Goal: Information Seeking & Learning: Compare options

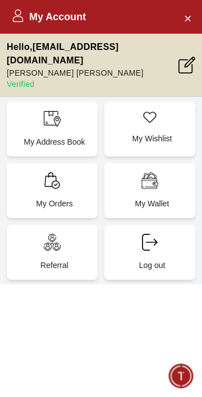
click at [63, 112] on div "My Address Book" at bounding box center [52, 129] width 91 height 55
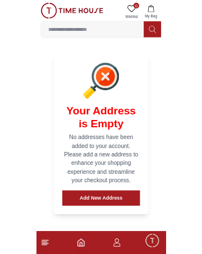
scroll to position [136, 0]
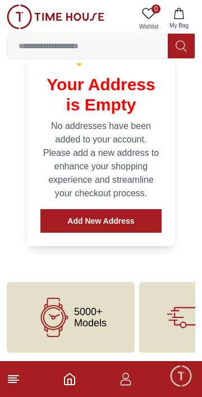
click at [133, 221] on button "Add New Address" at bounding box center [100, 221] width 121 height 24
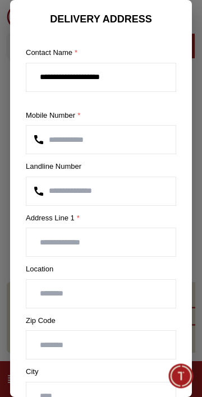
click at [117, 245] on input "text" at bounding box center [100, 242] width 149 height 28
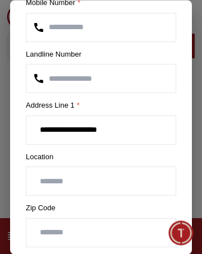
scroll to position [113, 0]
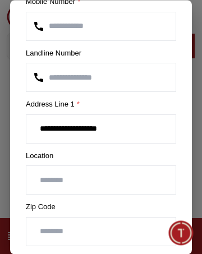
type input "**********"
click at [111, 180] on input "text" at bounding box center [100, 181] width 149 height 28
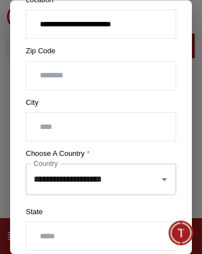
scroll to position [274, 0]
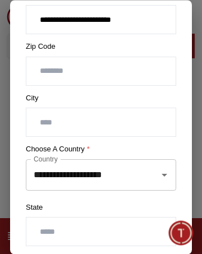
type input "**********"
click at [132, 119] on input "text" at bounding box center [100, 123] width 149 height 28
click at [163, 173] on icon "Open" at bounding box center [164, 174] width 13 height 13
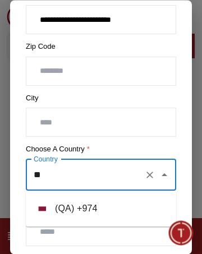
click at [90, 206] on li "( QA ) + 974" at bounding box center [101, 208] width 150 height 27
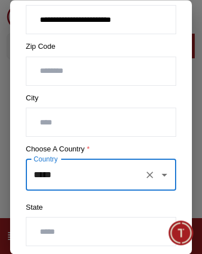
type input "*****"
click at [100, 123] on input "text" at bounding box center [100, 123] width 149 height 28
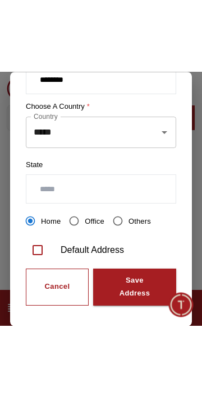
scroll to position [400, 0]
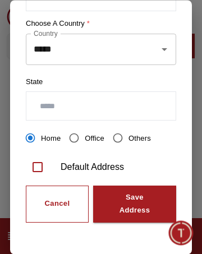
type input "*******"
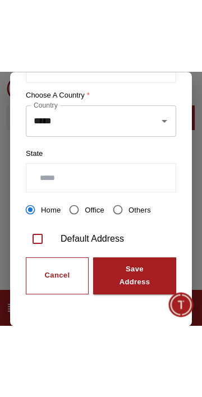
scroll to position [256, 0]
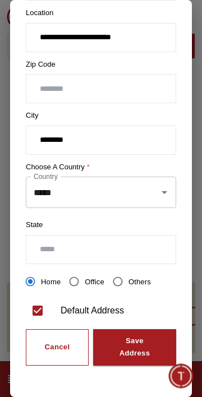
click at [146, 344] on div "Save Address" at bounding box center [134, 348] width 43 height 26
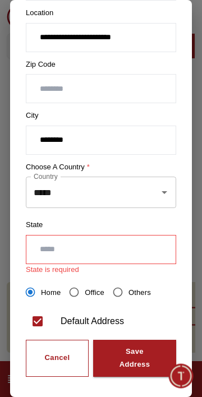
click at [110, 247] on input "text" at bounding box center [100, 250] width 149 height 28
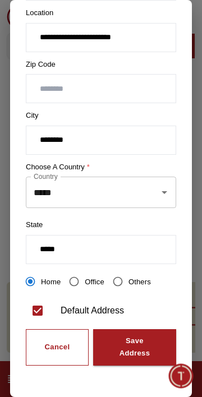
type input "*****"
click at [144, 344] on div "Save Address" at bounding box center [134, 348] width 43 height 26
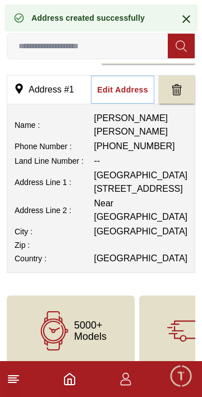
scroll to position [0, 0]
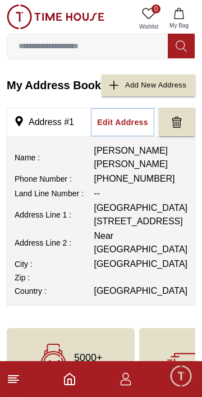
click at [12, 383] on line at bounding box center [12, 383] width 8 height 0
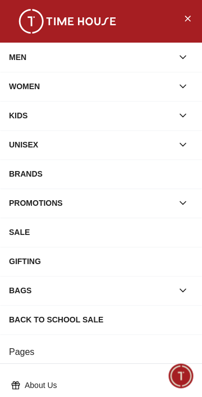
click at [191, 55] on button "button" at bounding box center [183, 57] width 20 height 20
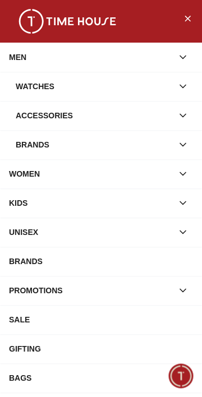
click at [192, 57] on button "button" at bounding box center [183, 57] width 20 height 20
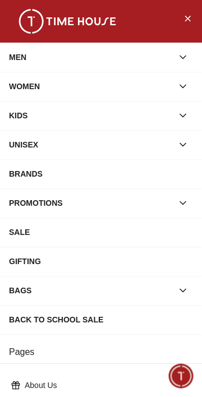
click at [193, 25] on button "Close Menu" at bounding box center [187, 18] width 18 height 18
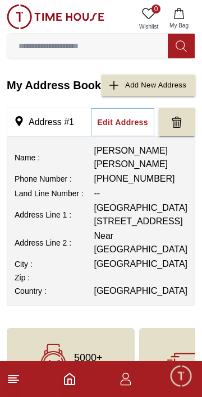
click at [70, 382] on icon "Home" at bounding box center [69, 379] width 13 height 13
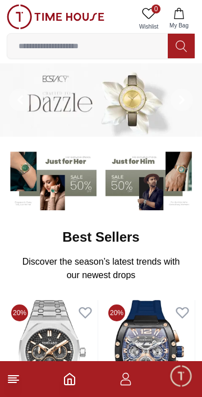
click at [144, 158] on img at bounding box center [150, 179] width 90 height 62
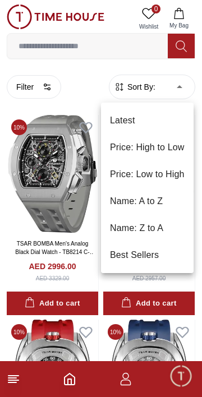
click at [171, 177] on li "Price: Low to High" at bounding box center [147, 174] width 93 height 27
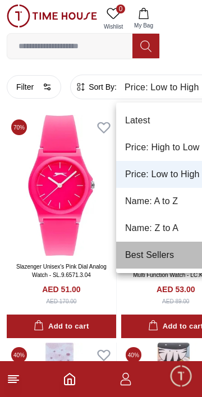
click at [169, 260] on li "Best Sellers" at bounding box center [170, 255] width 109 height 27
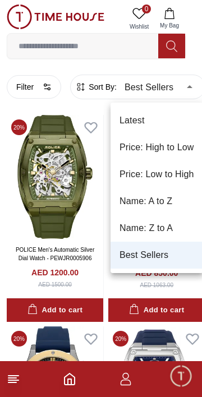
click at [172, 174] on li "Price: Low to High" at bounding box center [157, 174] width 93 height 27
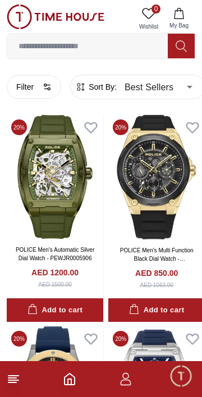
type input "*"
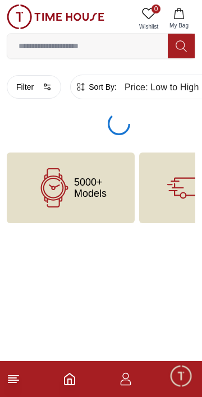
click at [39, 93] on button "Filter" at bounding box center [34, 87] width 54 height 24
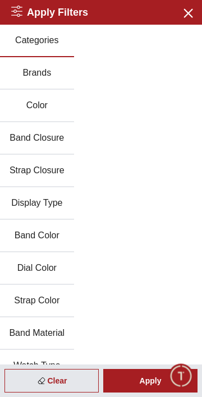
click at [13, 76] on button "Brands" at bounding box center [37, 73] width 74 height 33
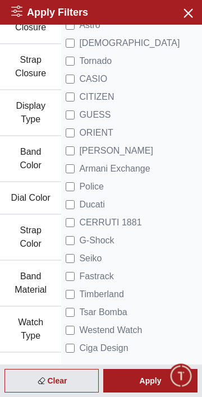
scroll to position [125, 0]
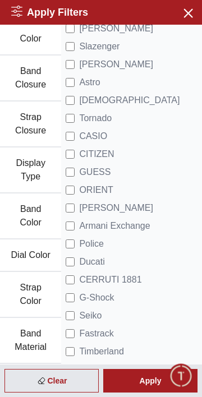
scroll to position [62, 0]
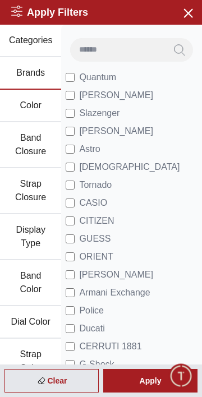
click at [61, 9] on h2 "Apply Filters" at bounding box center [49, 12] width 77 height 16
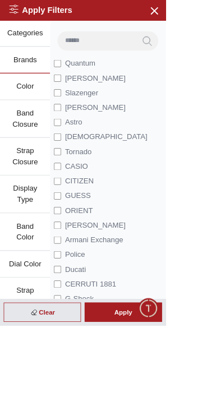
click at [187, 393] on div "Apply" at bounding box center [150, 381] width 94 height 24
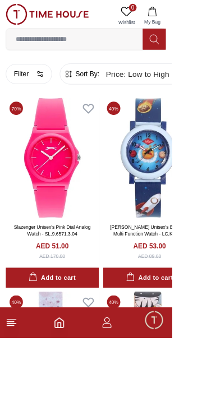
click at [12, 383] on line at bounding box center [12, 383] width 8 height 0
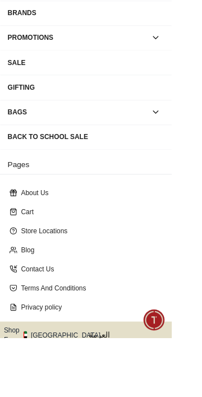
scroll to position [205, 0]
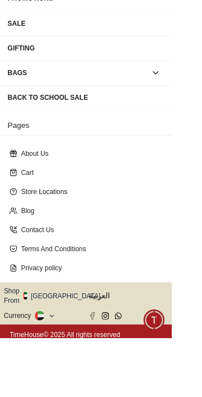
click at [73, 343] on button "Shop From [GEOGRAPHIC_DATA]" at bounding box center [65, 348] width 122 height 22
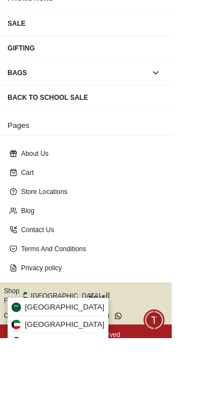
click at [34, 397] on span "[GEOGRAPHIC_DATA]" at bounding box center [76, 401] width 94 height 13
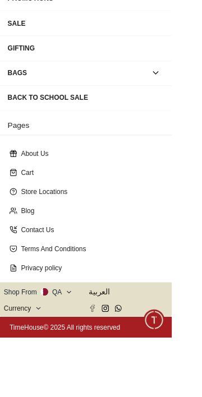
click at [41, 362] on icon at bounding box center [45, 363] width 8 height 8
